Goal: Task Accomplishment & Management: Use online tool/utility

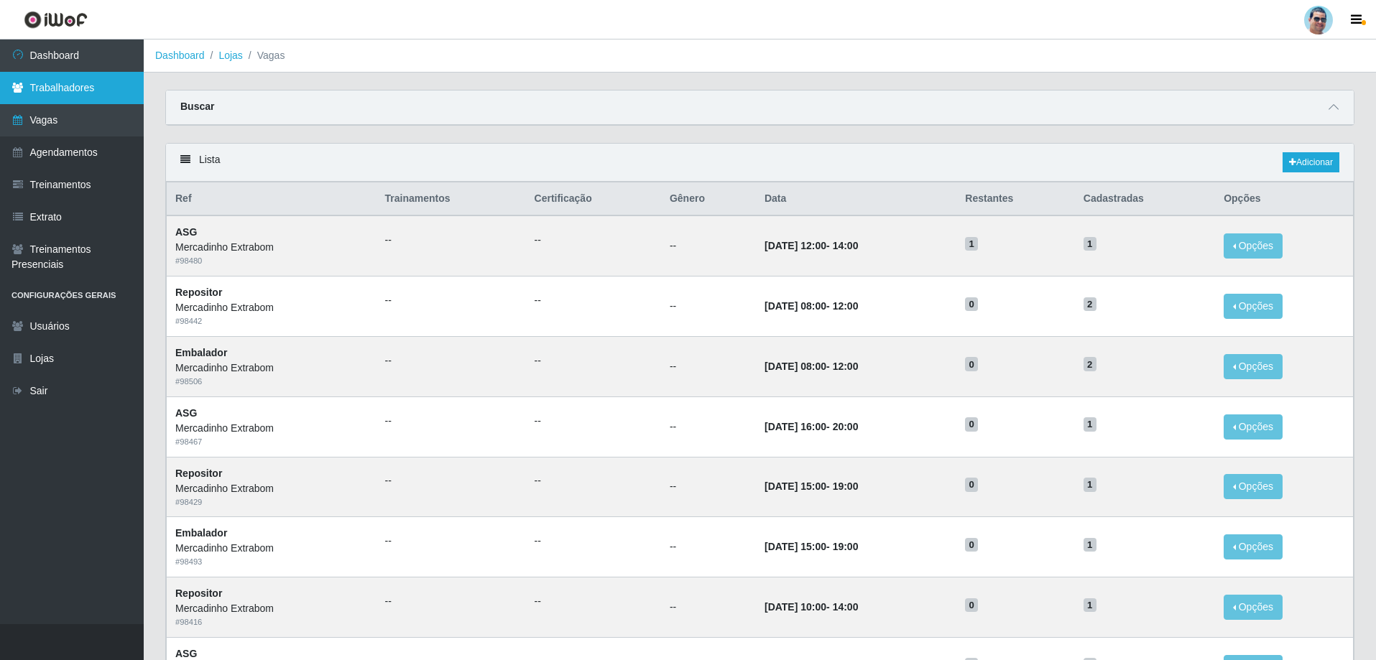
click at [12, 90] on icon at bounding box center [17, 88] width 13 height 10
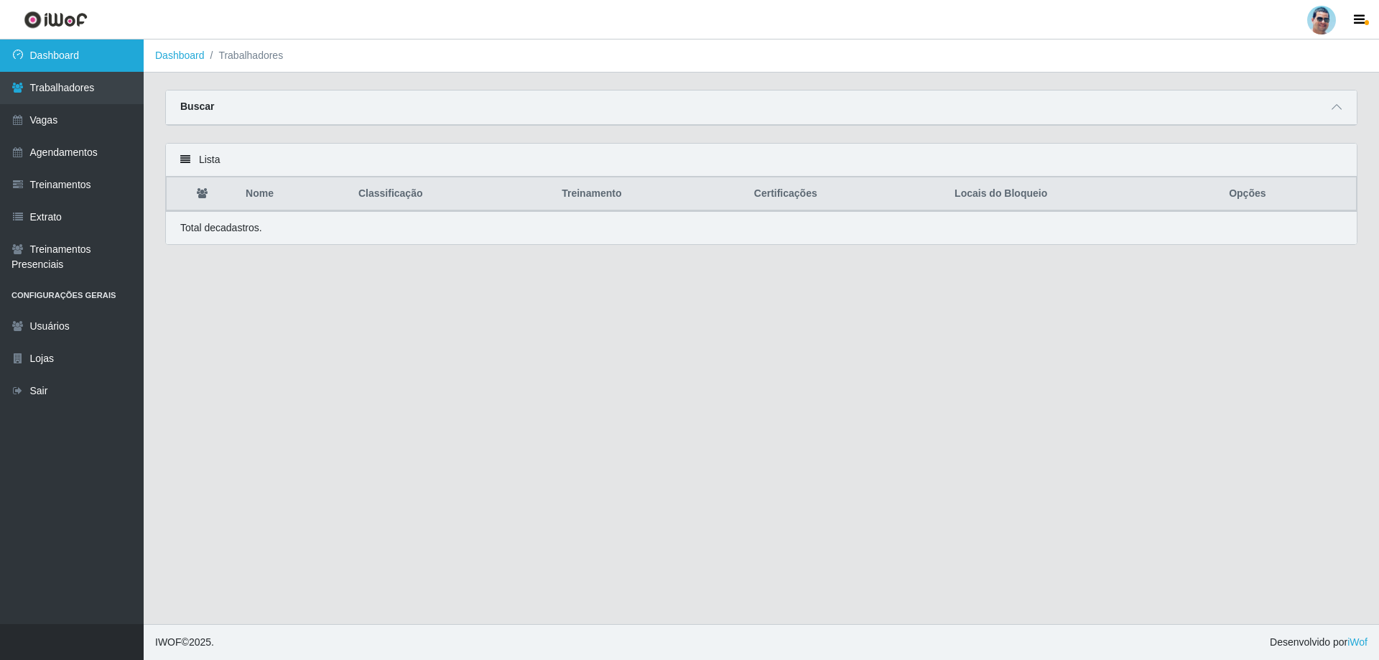
click at [108, 48] on link "Dashboard" at bounding box center [72, 56] width 144 height 32
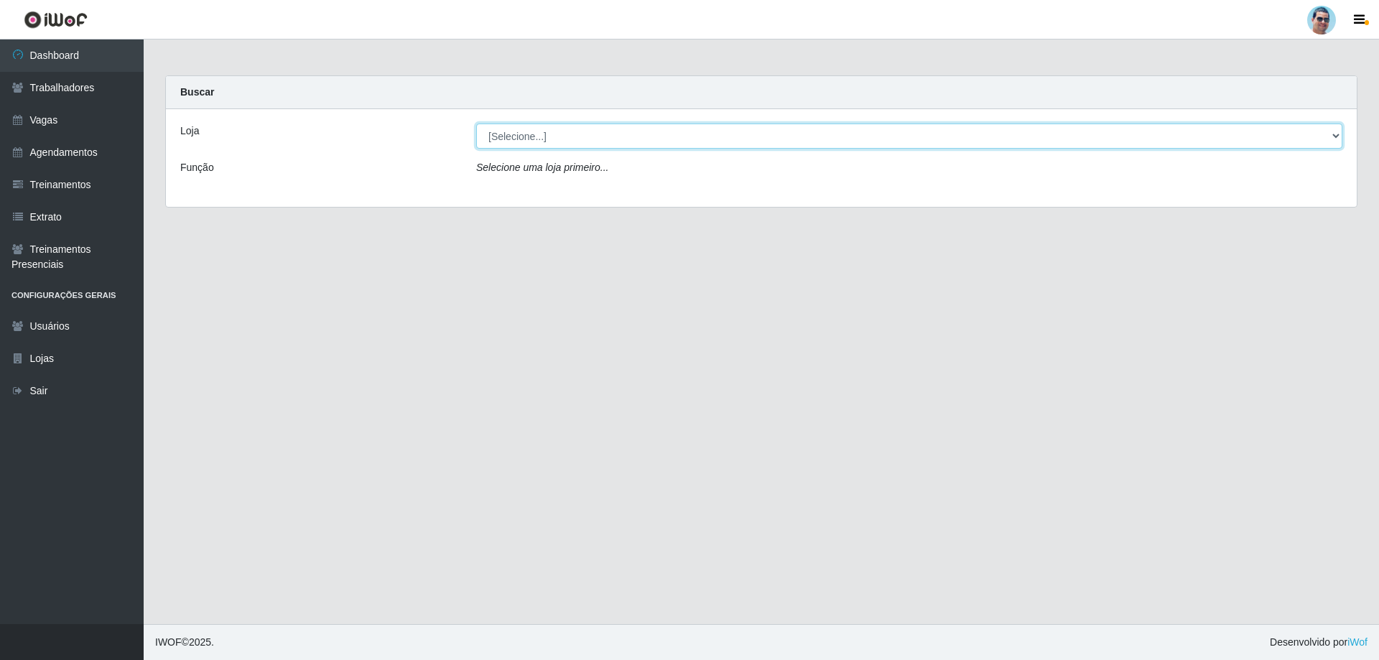
click at [980, 137] on select "[Selecione...] Mercadinho Extrabom" at bounding box center [909, 136] width 866 height 25
select select "175"
click at [476, 124] on select "[Selecione...] Mercadinho Extrabom" at bounding box center [909, 136] width 866 height 25
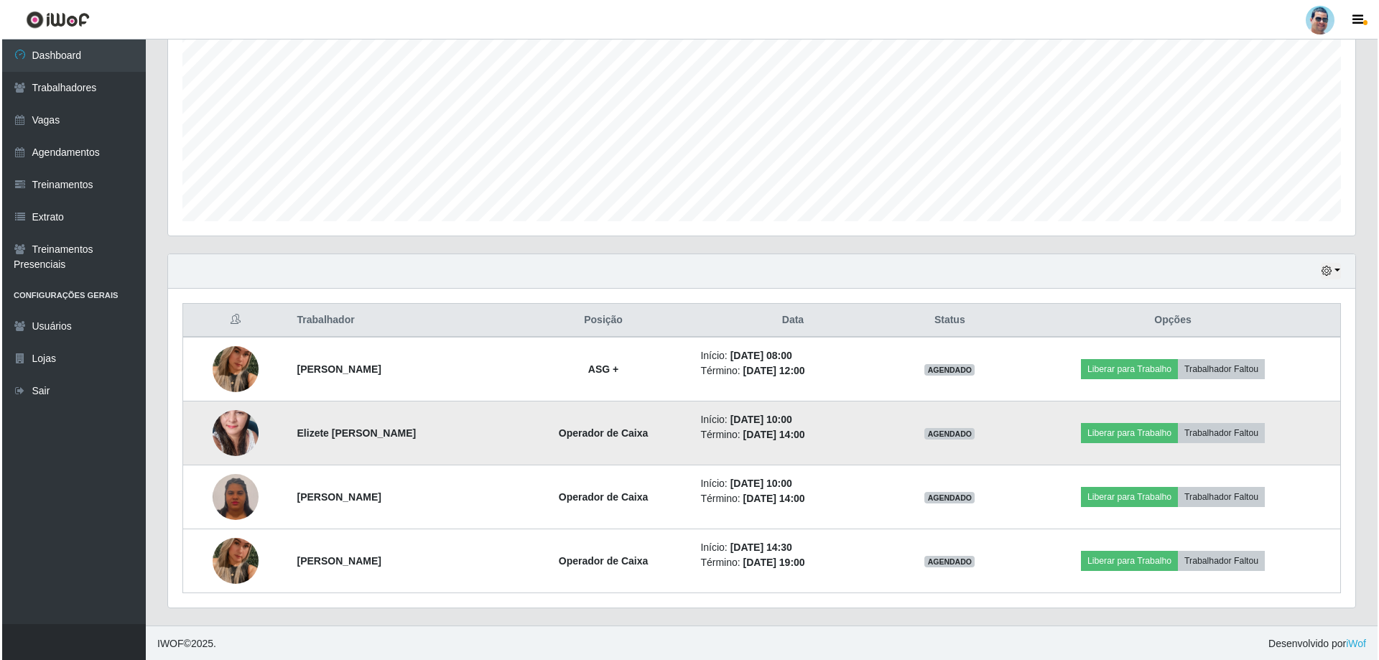
scroll to position [294, 0]
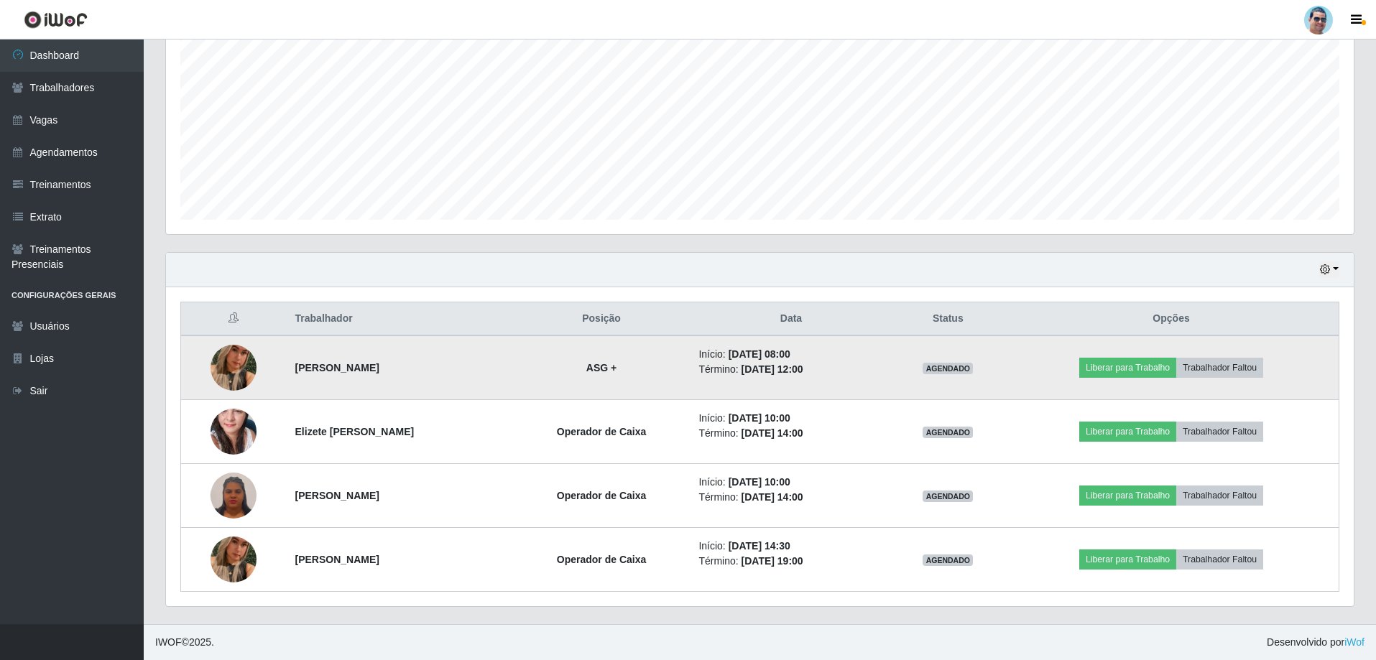
click at [223, 365] on img at bounding box center [233, 368] width 46 height 82
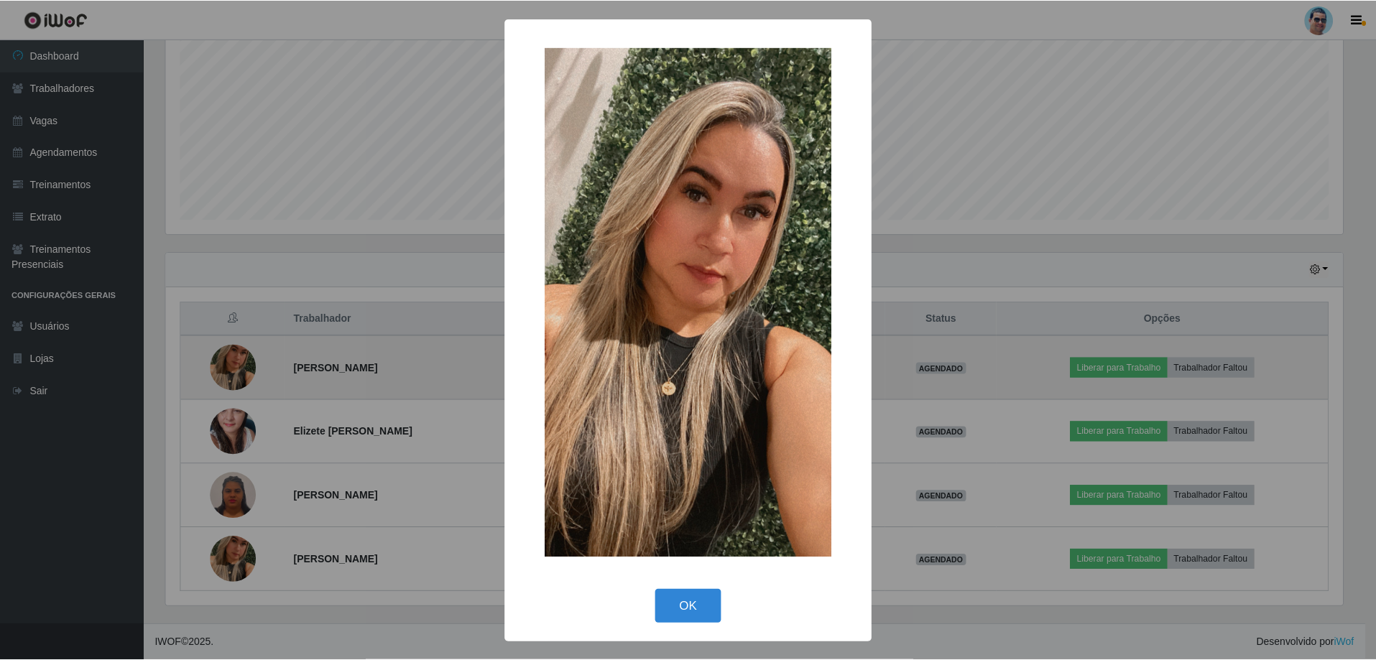
scroll to position [298, 1180]
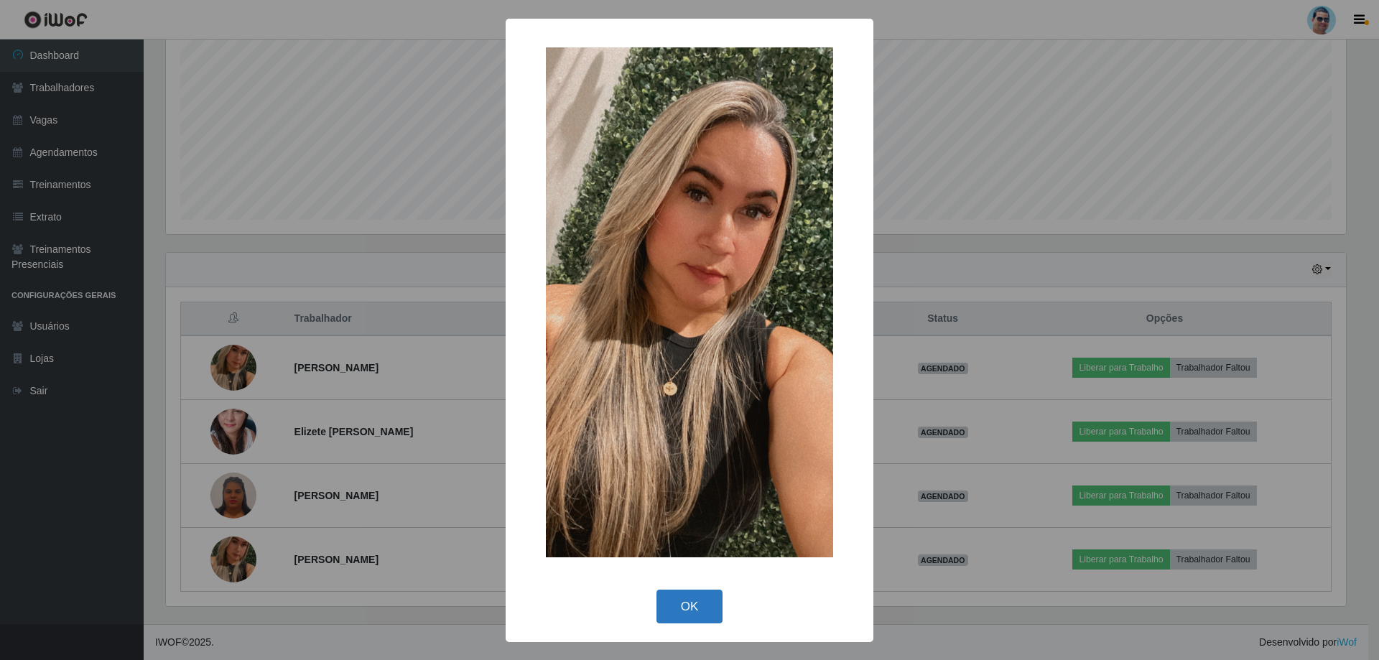
click at [685, 610] on button "OK" at bounding box center [690, 607] width 67 height 34
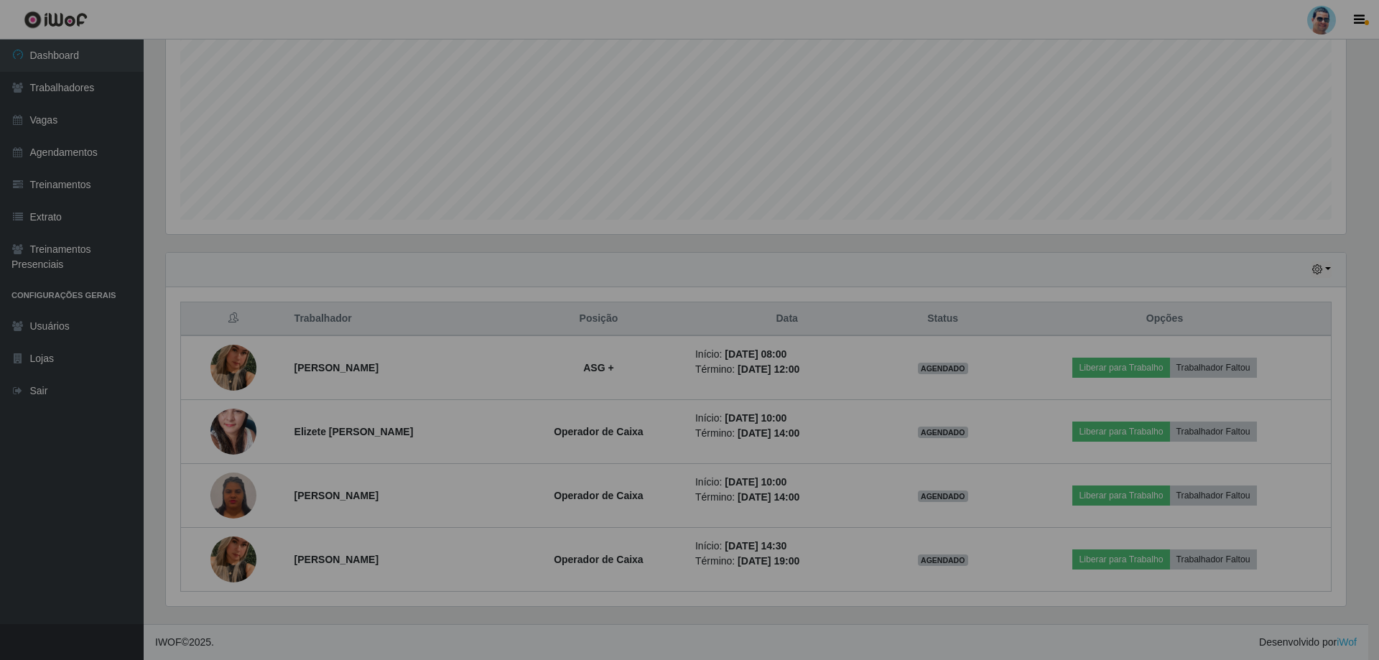
scroll to position [298, 1188]
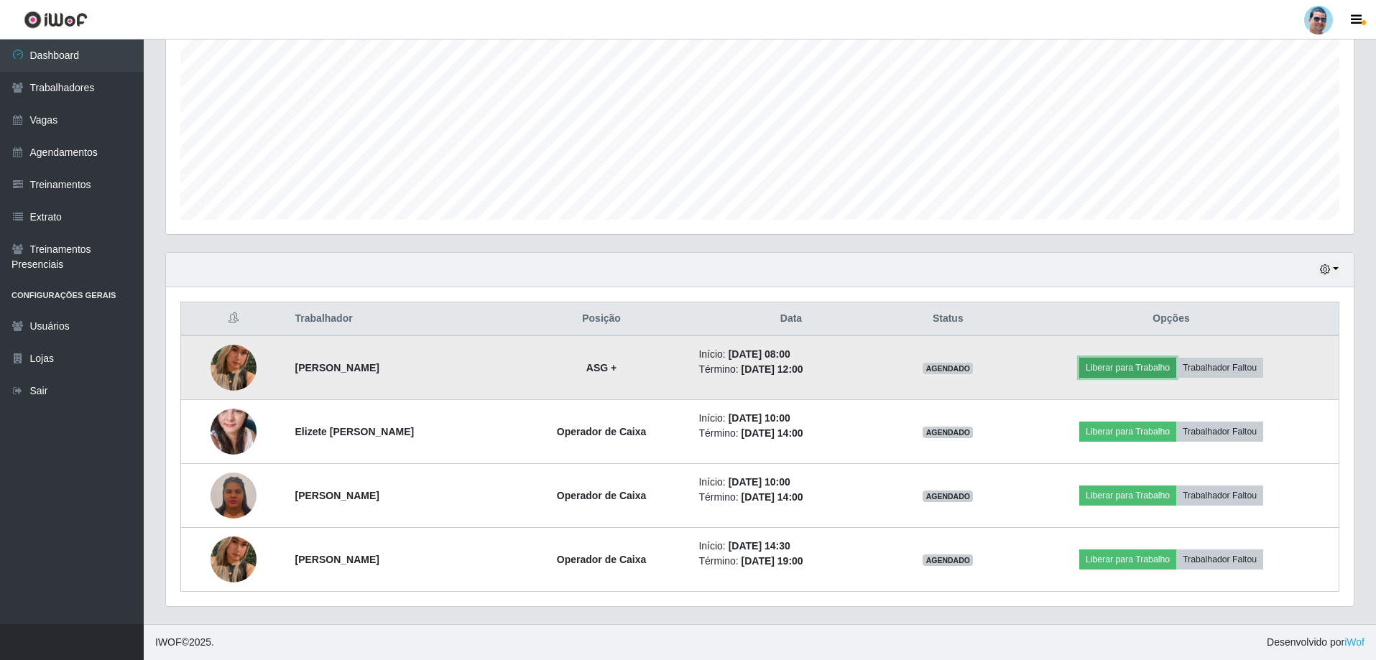
click at [1126, 371] on button "Liberar para Trabalho" at bounding box center [1127, 368] width 97 height 20
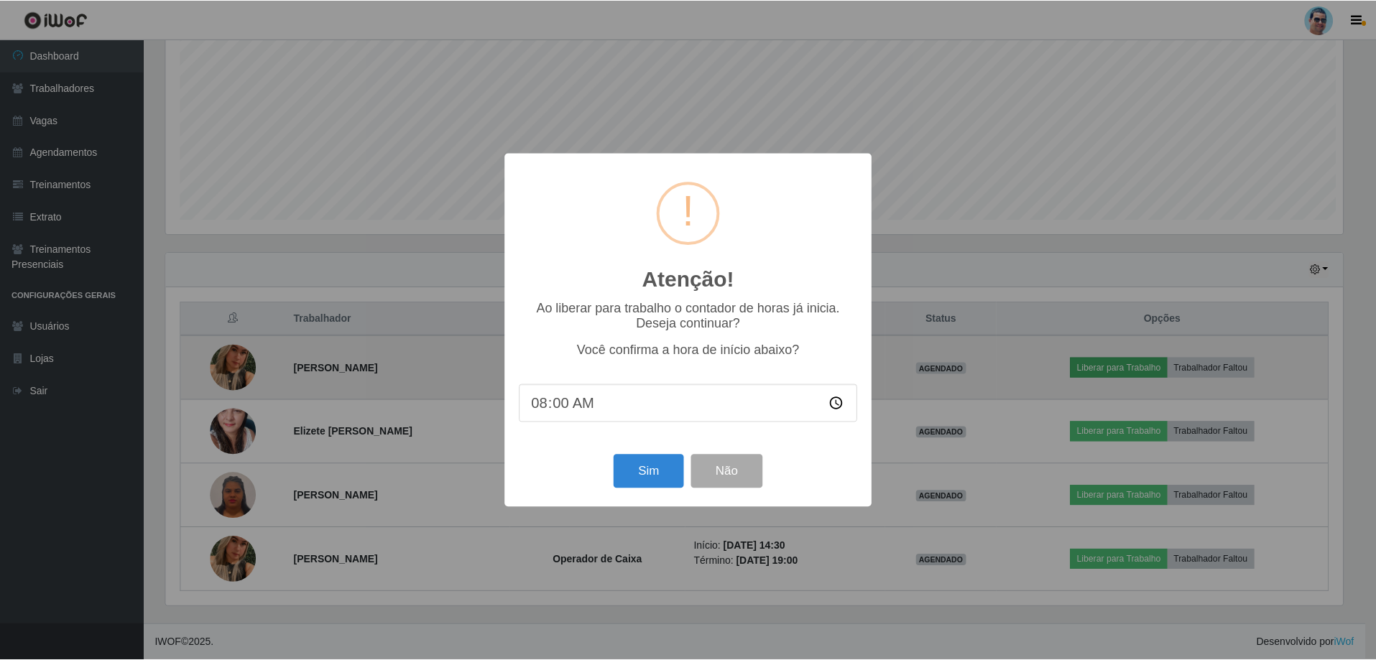
scroll to position [298, 1180]
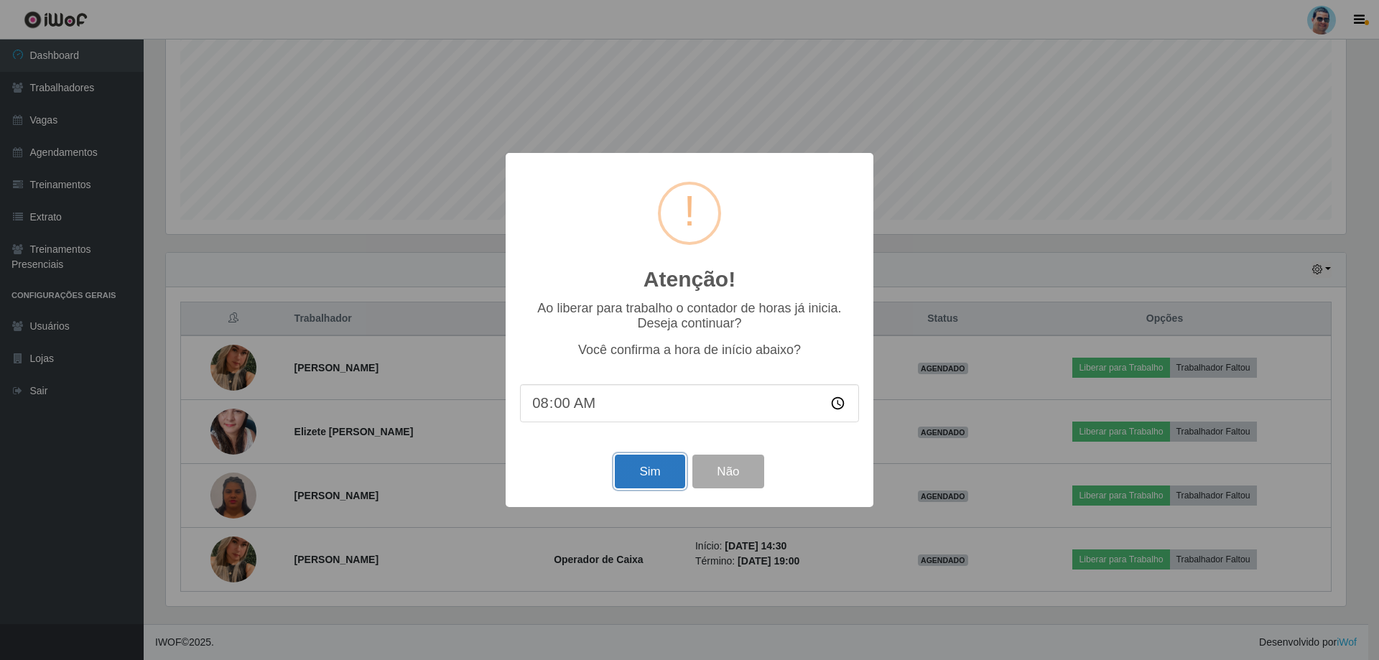
click at [665, 468] on button "Sim" at bounding box center [650, 472] width 70 height 34
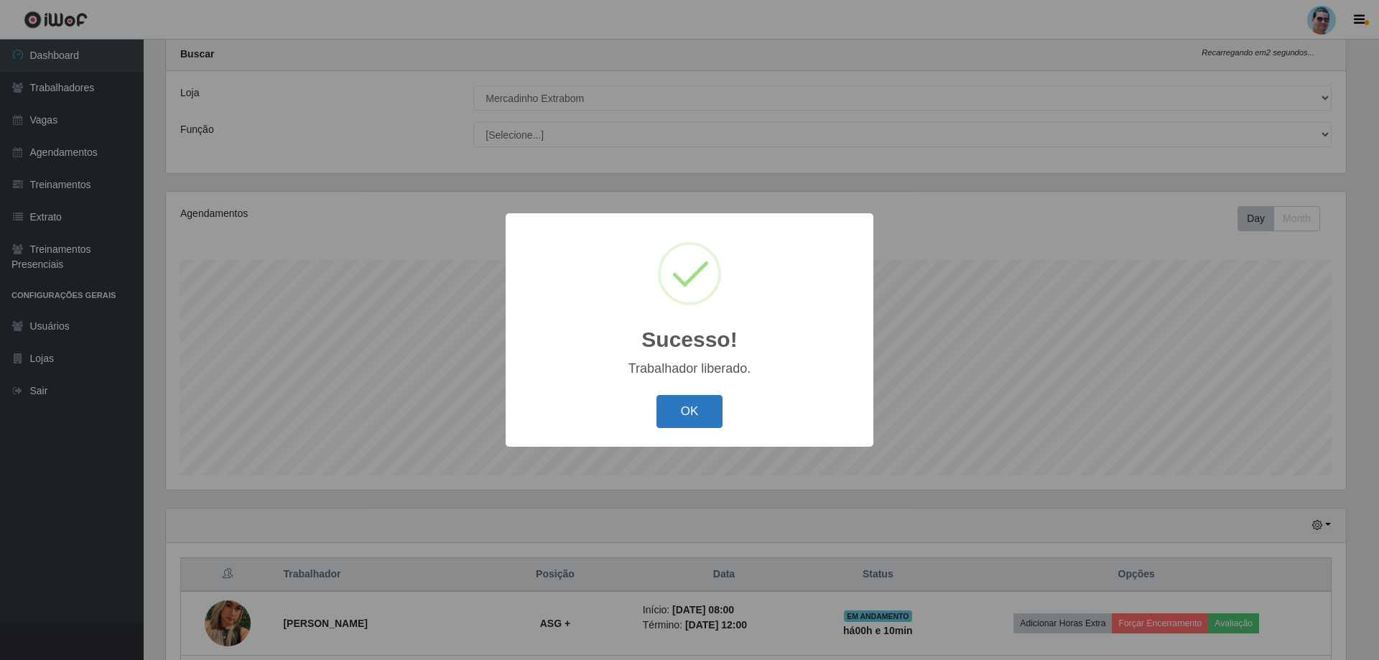
click at [662, 423] on button "OK" at bounding box center [690, 412] width 67 height 34
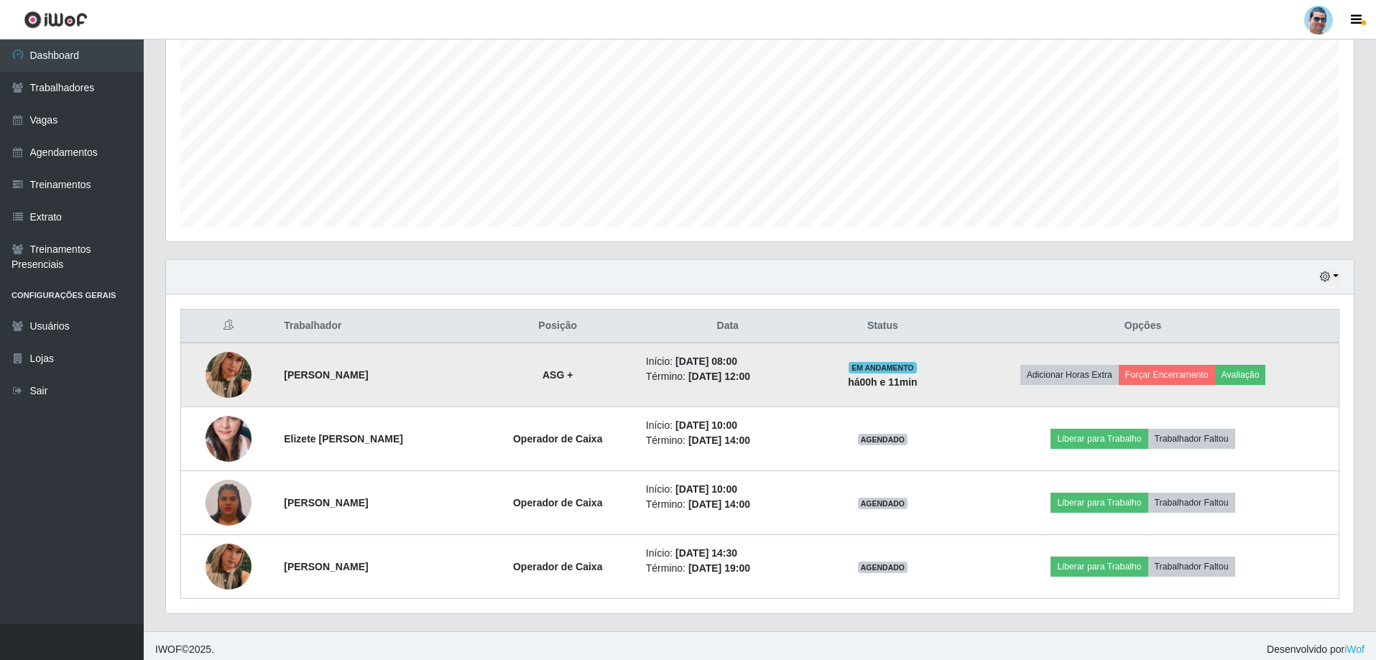
scroll to position [294, 0]
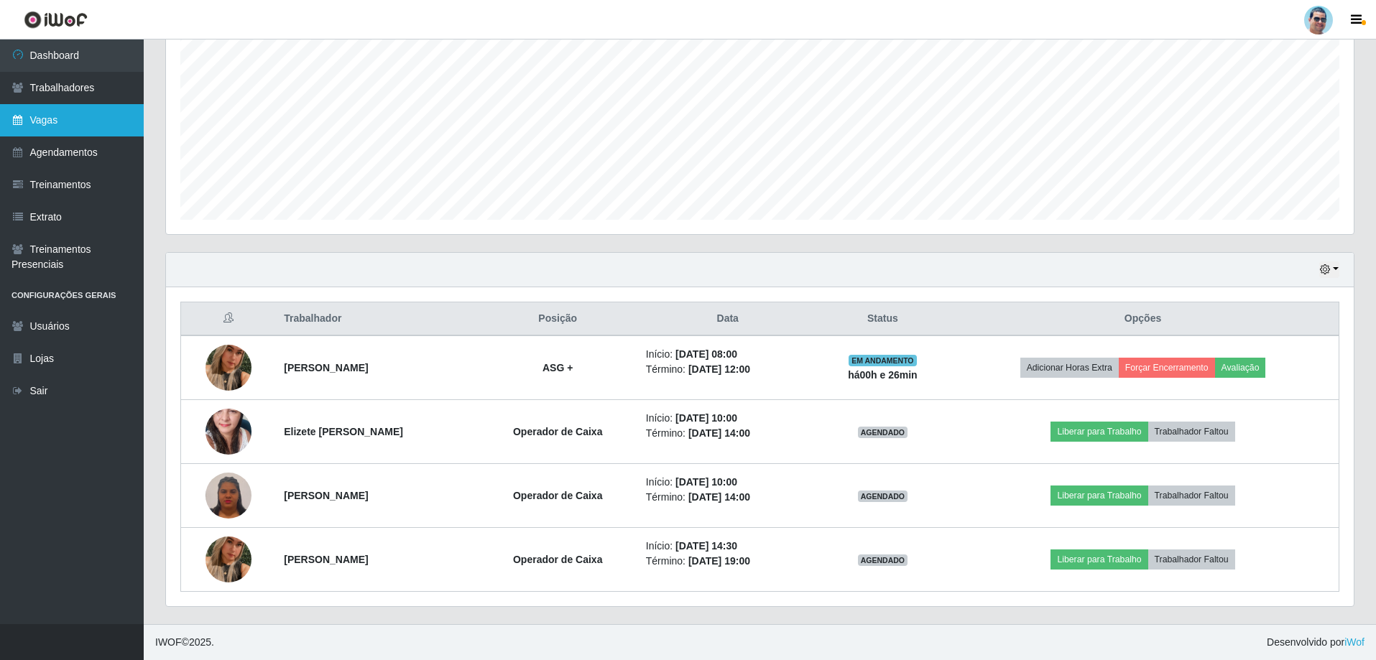
click at [121, 119] on link "Vagas" at bounding box center [72, 120] width 144 height 32
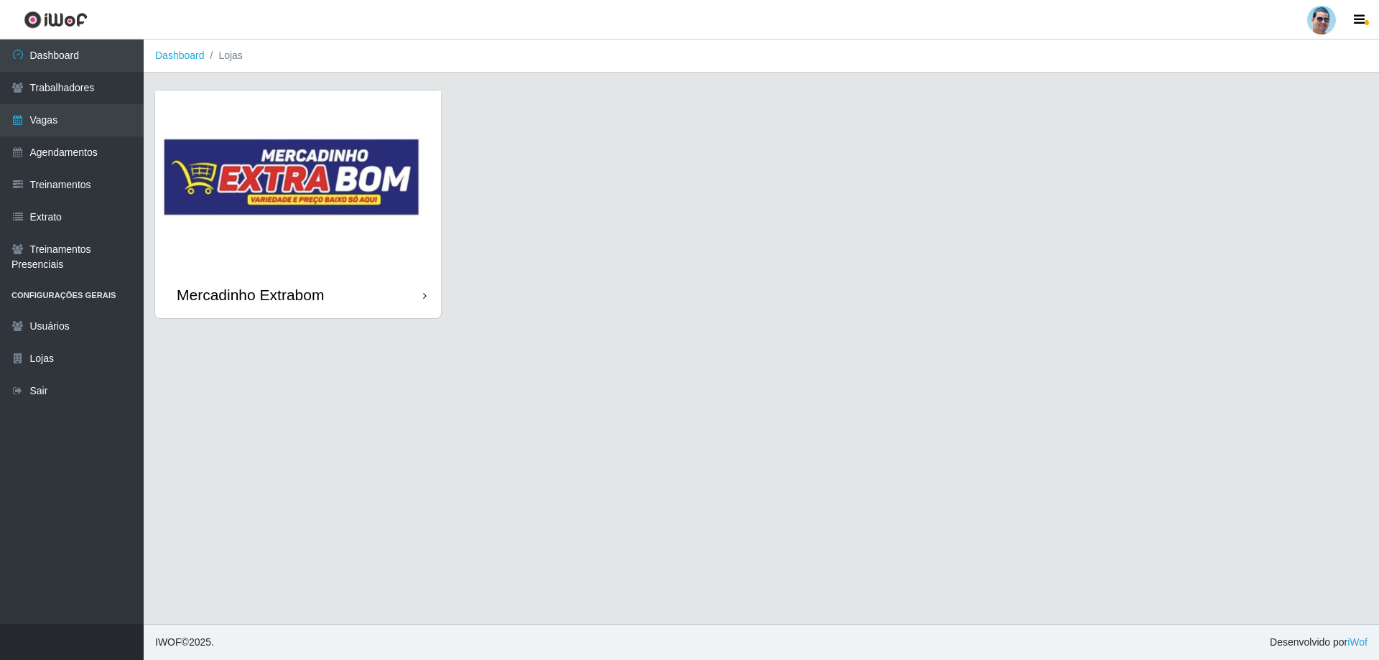
click at [275, 179] on img at bounding box center [298, 181] width 286 height 181
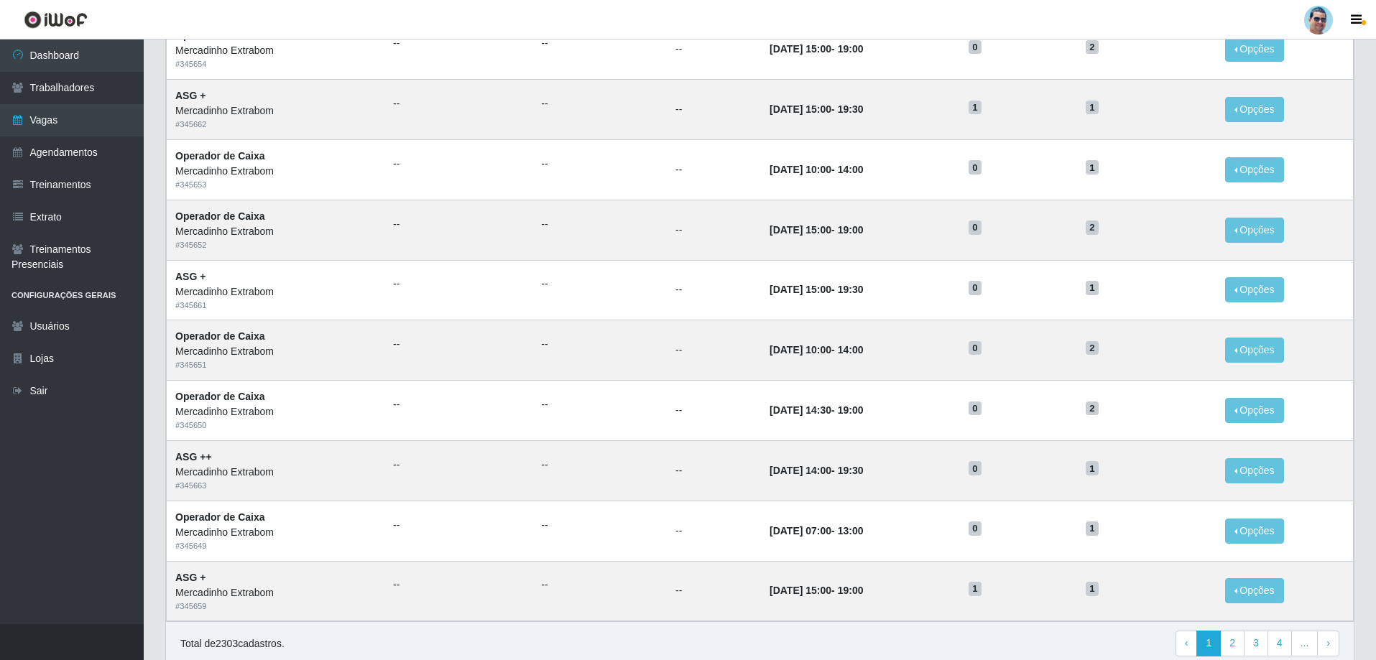
scroll to position [557, 0]
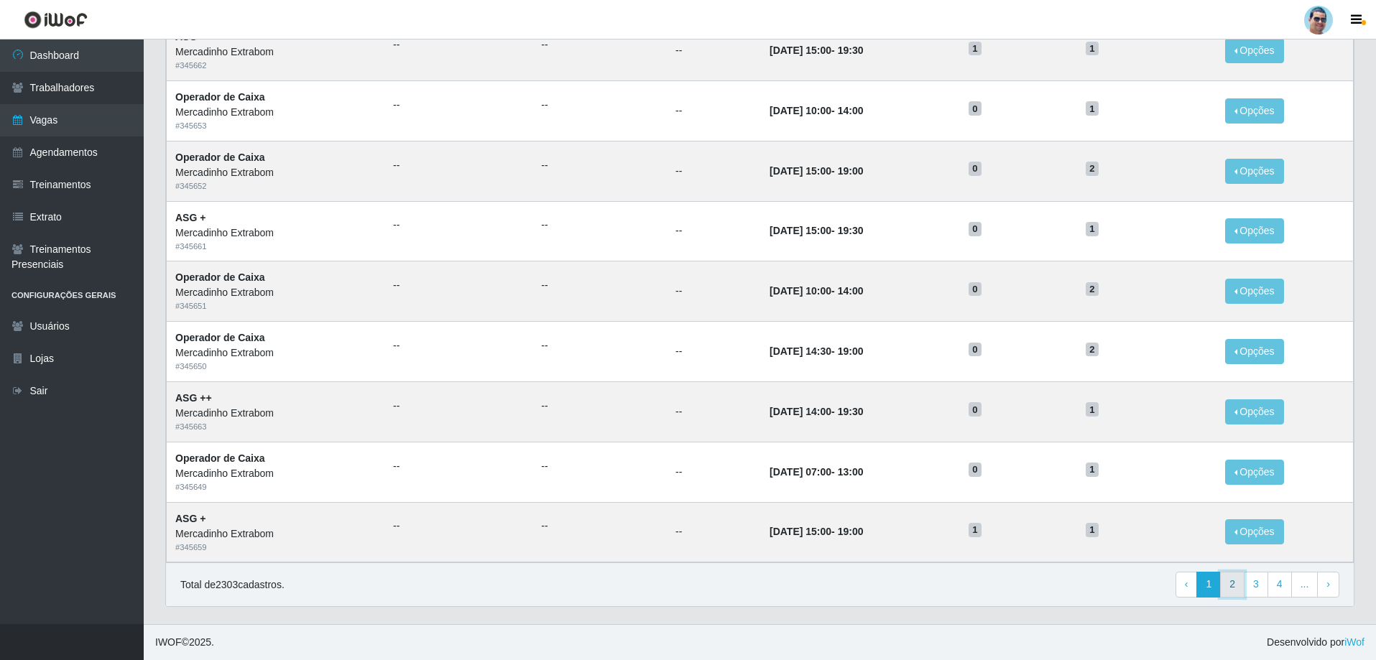
click at [1232, 575] on link "2" at bounding box center [1232, 585] width 24 height 26
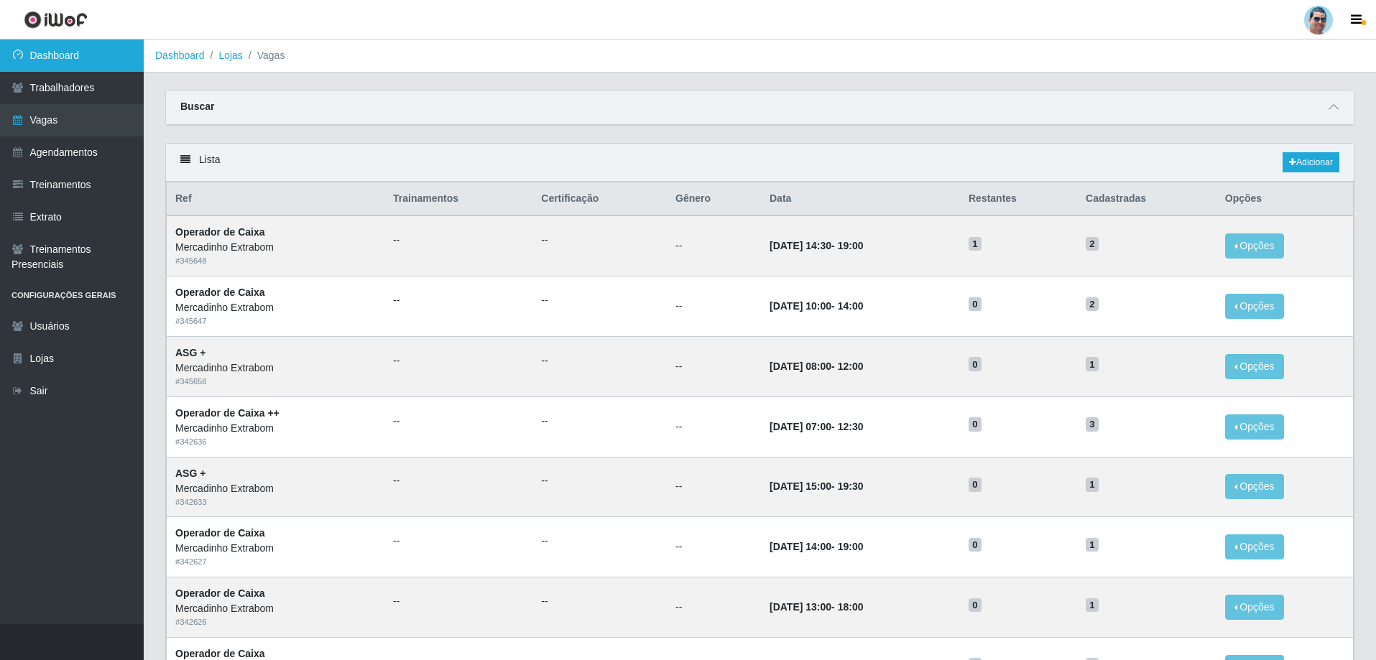
click at [90, 59] on link "Dashboard" at bounding box center [72, 56] width 144 height 32
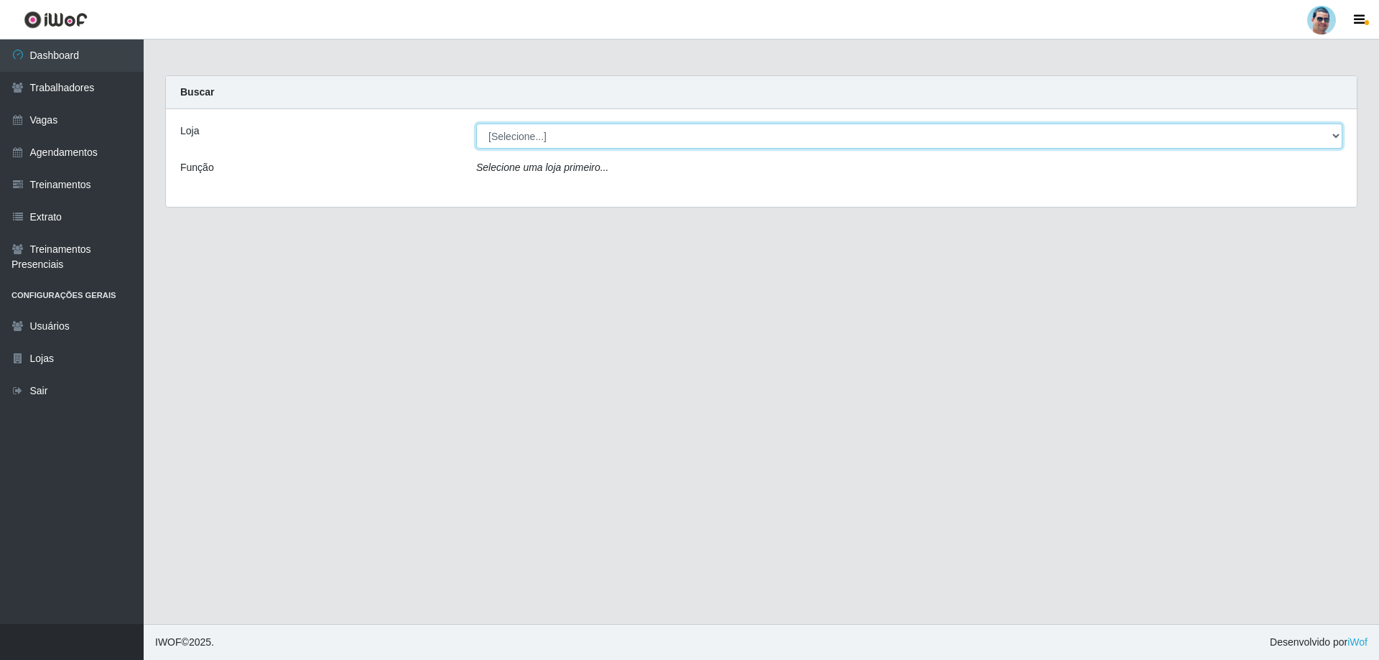
click at [578, 131] on select "[Selecione...] Mercadinho Extrabom" at bounding box center [909, 136] width 866 height 25
select select "175"
click at [476, 124] on select "[Selecione...] Mercadinho Extrabom" at bounding box center [909, 136] width 866 height 25
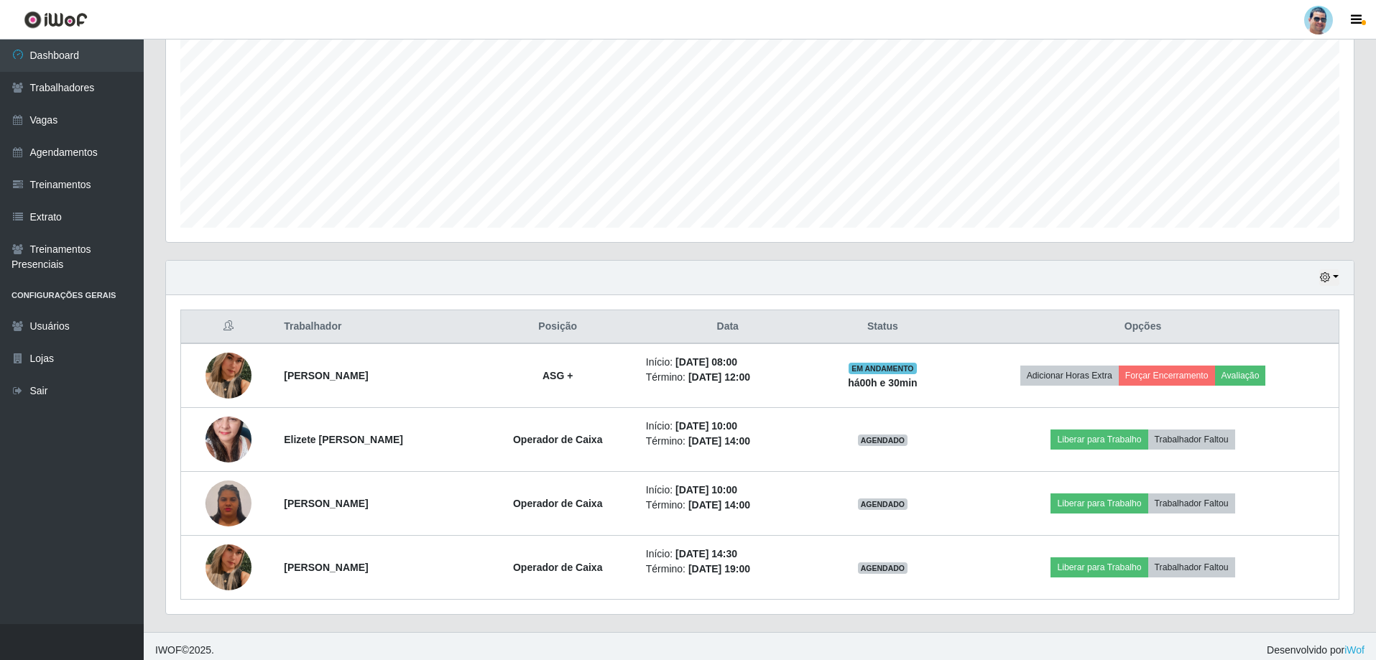
scroll to position [287, 0]
